Goal: Navigation & Orientation: Find specific page/section

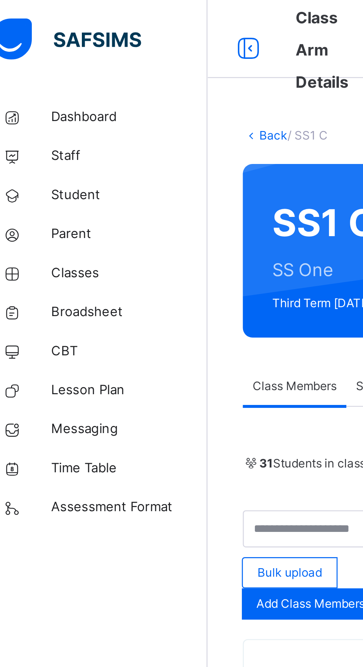
click at [36, 100] on span "Classes" at bounding box center [59, 103] width 59 height 7
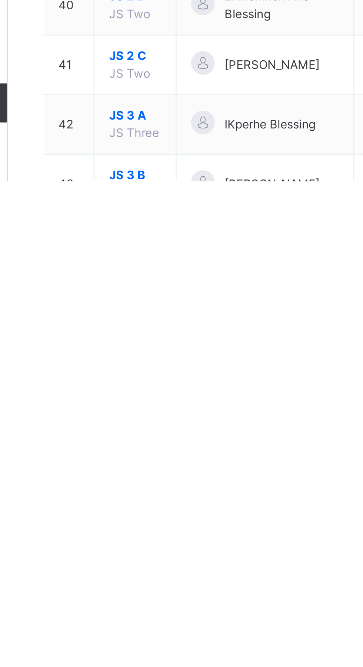
scroll to position [721, 0]
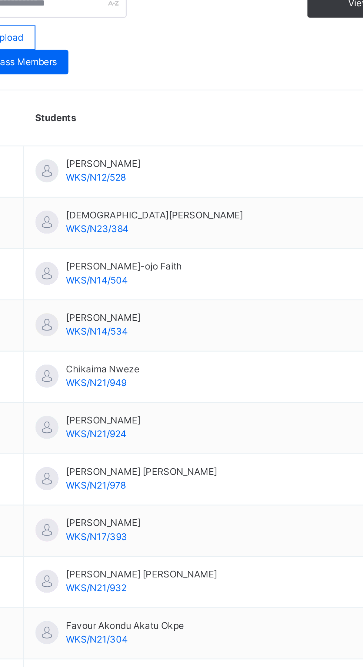
click at [269, 75] on div "Resume" at bounding box center [268, 69] width 28 height 12
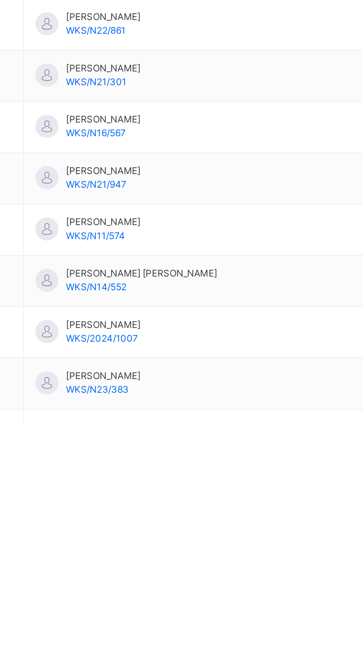
scroll to position [49, 0]
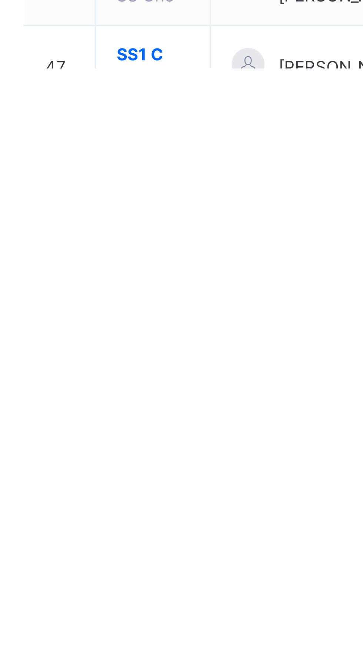
scroll to position [788, 0]
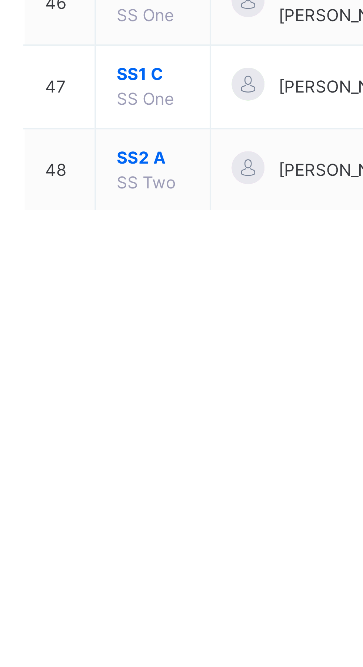
click at [129, 656] on span "SS2 A" at bounding box center [137, 652] width 20 height 7
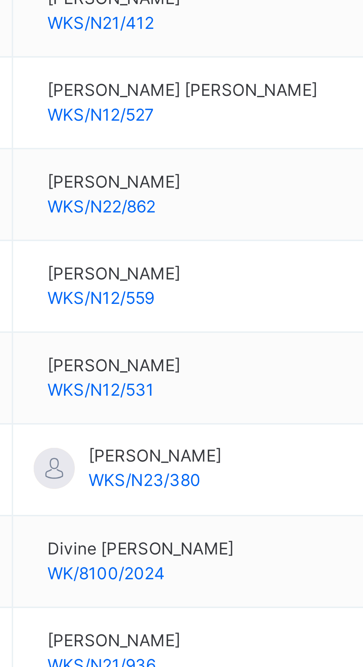
scroll to position [38, 0]
